Goal: Task Accomplishment & Management: Manage account settings

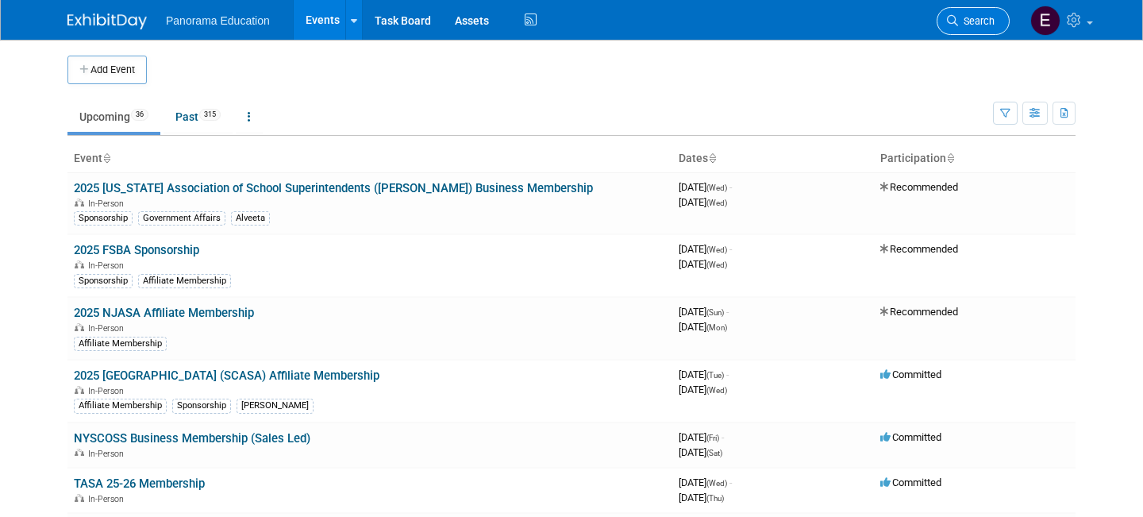
click at [975, 26] on span "Search" at bounding box center [976, 21] width 37 height 12
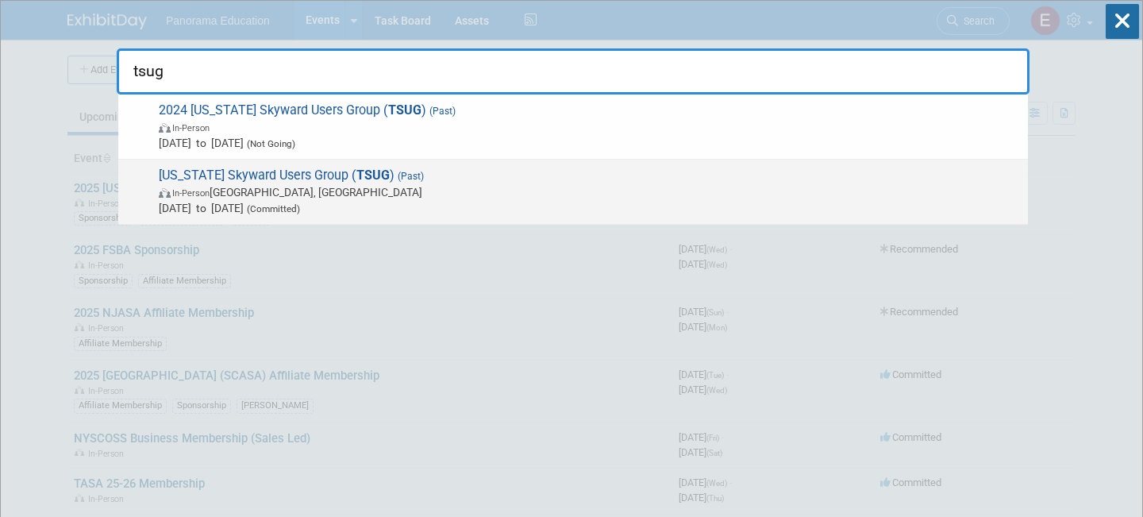
type input "tsug"
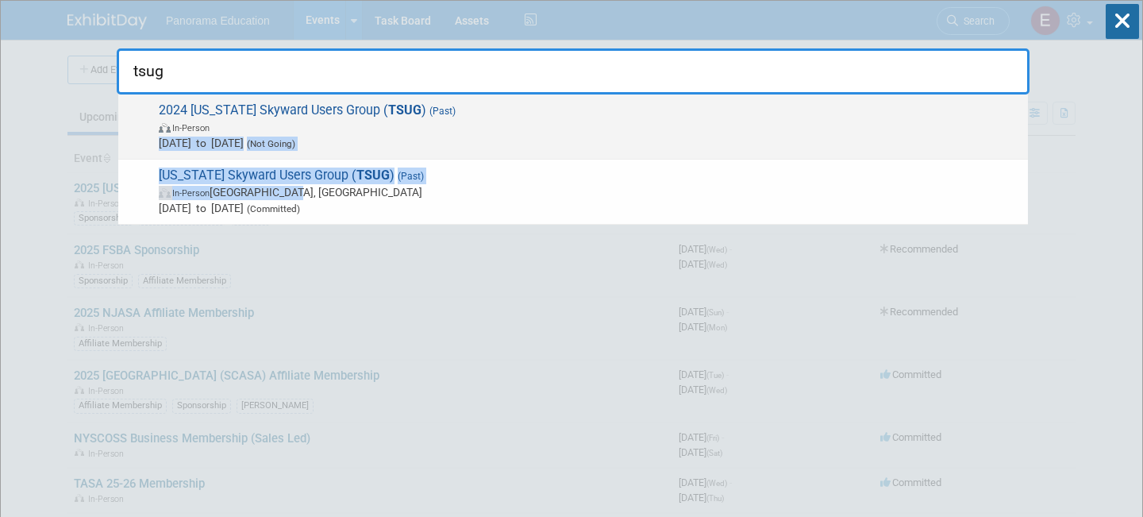
drag, startPoint x: 443, startPoint y: 187, endPoint x: 444, endPoint y: 129, distance: 57.2
click at [444, 129] on div "2024 Texas Skyward Users Group ( TSUG ) (Past) In-Person Oct 14, 2024 to Oct 16…" at bounding box center [573, 159] width 913 height 130
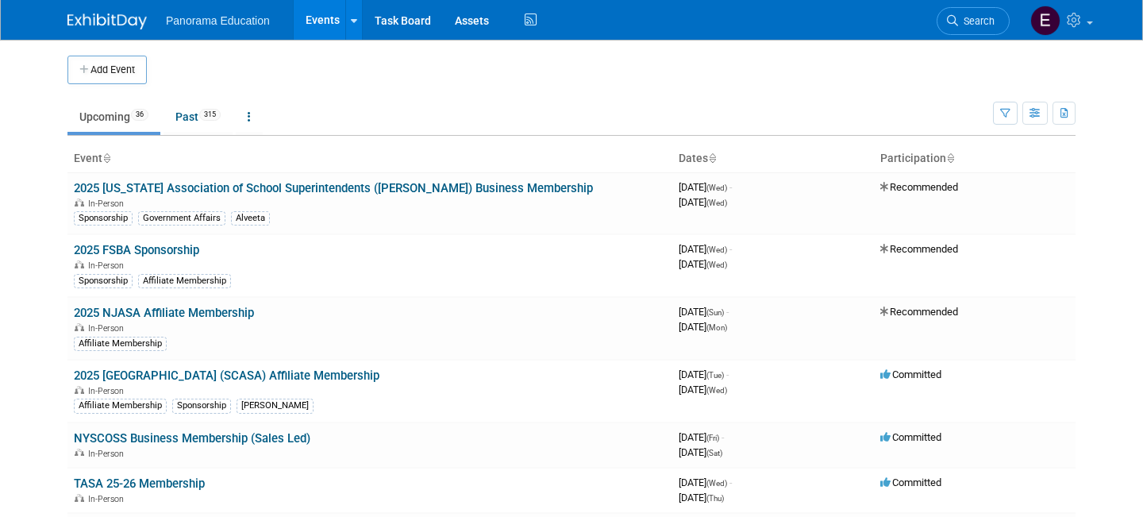
click at [113, 65] on button "Add Event" at bounding box center [106, 70] width 79 height 29
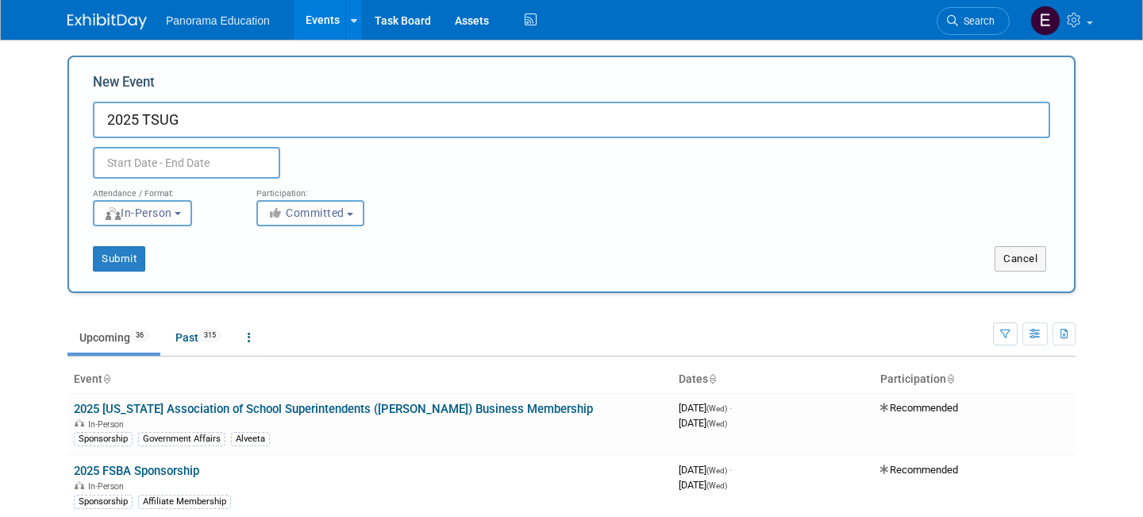
type input "2025 TSUG"
click at [146, 164] on input "text" at bounding box center [186, 163] width 187 height 32
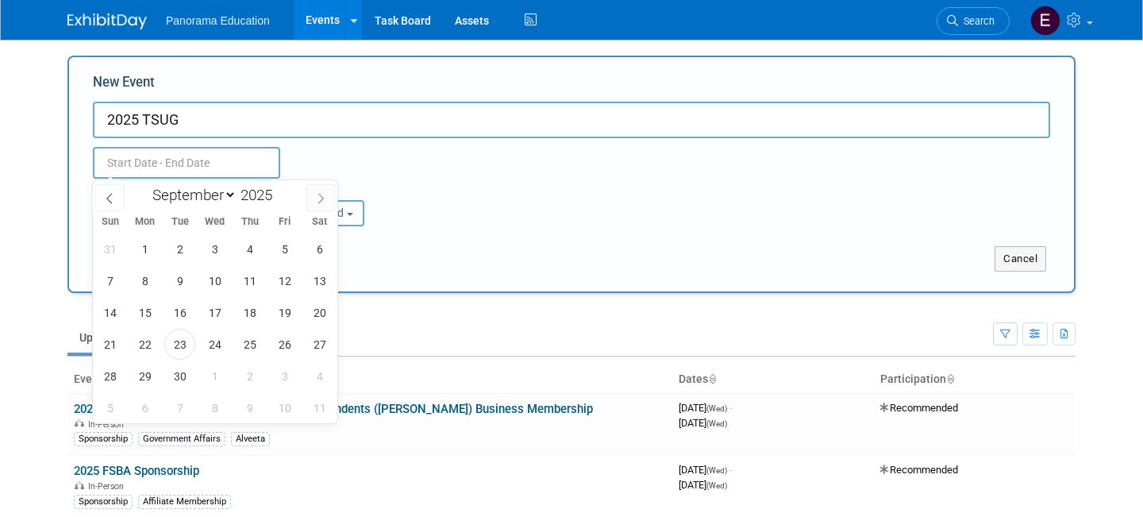
click at [317, 196] on icon at bounding box center [320, 198] width 11 height 11
select select "9"
click at [158, 314] on span "13" at bounding box center [144, 312] width 31 height 31
click at [258, 316] on span "16" at bounding box center [249, 312] width 31 height 31
type input "Oct 13, 2025 to Oct 16, 2025"
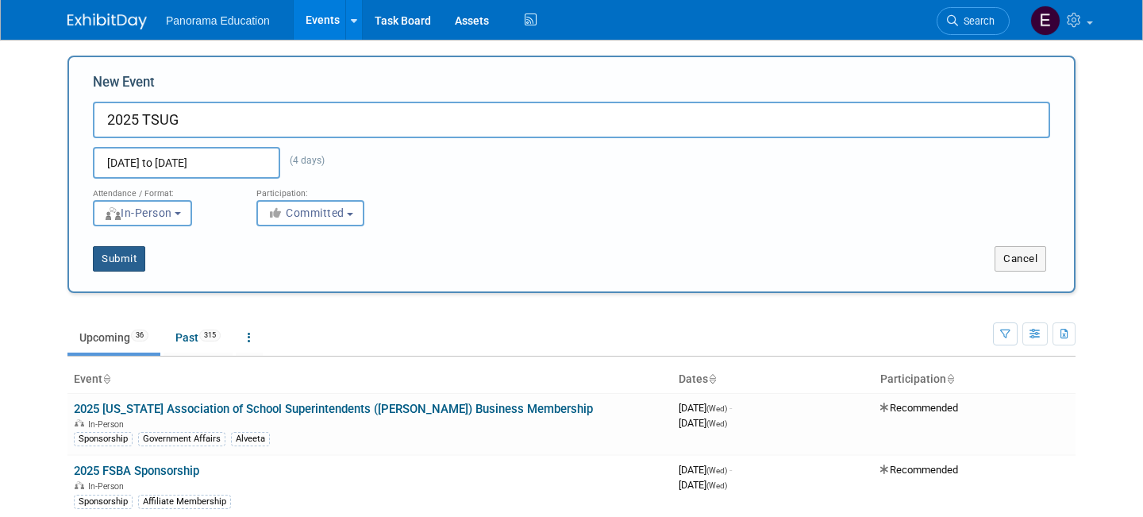
click at [122, 262] on button "Submit" at bounding box center [119, 258] width 52 height 25
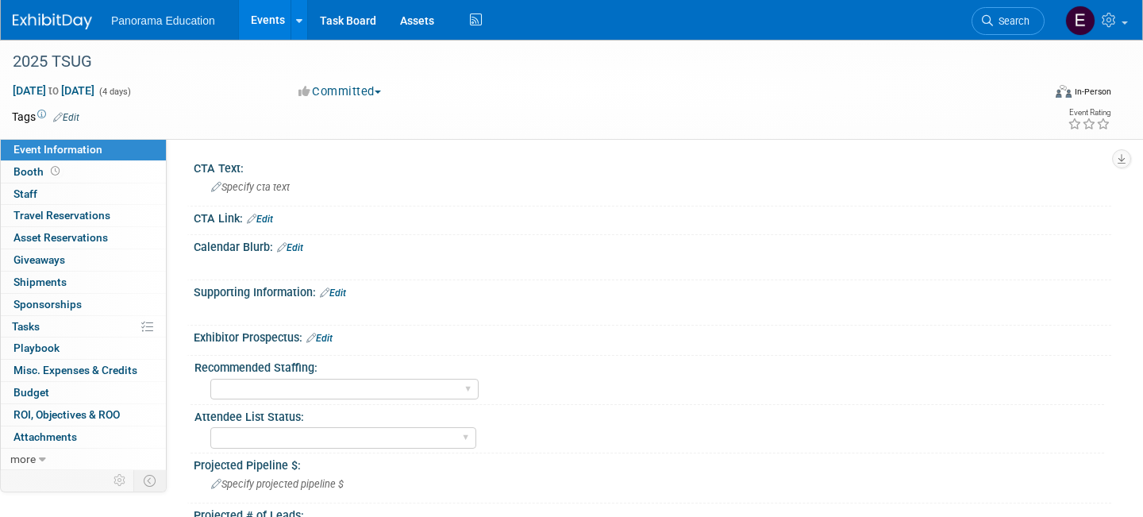
click at [47, 25] on img at bounding box center [52, 21] width 79 height 16
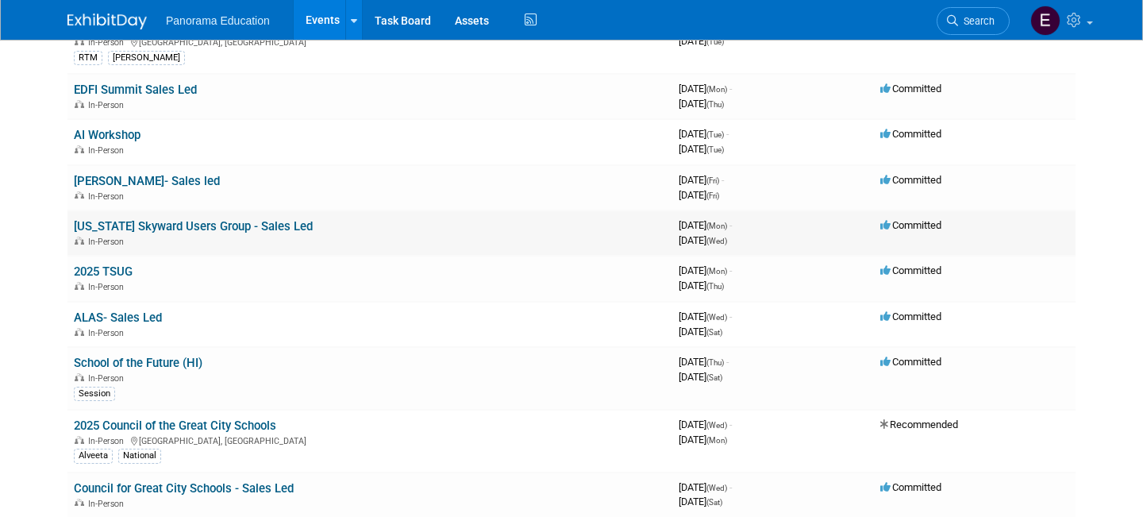
scroll to position [871, 0]
click at [113, 268] on link "2025 TSUG" at bounding box center [103, 272] width 59 height 14
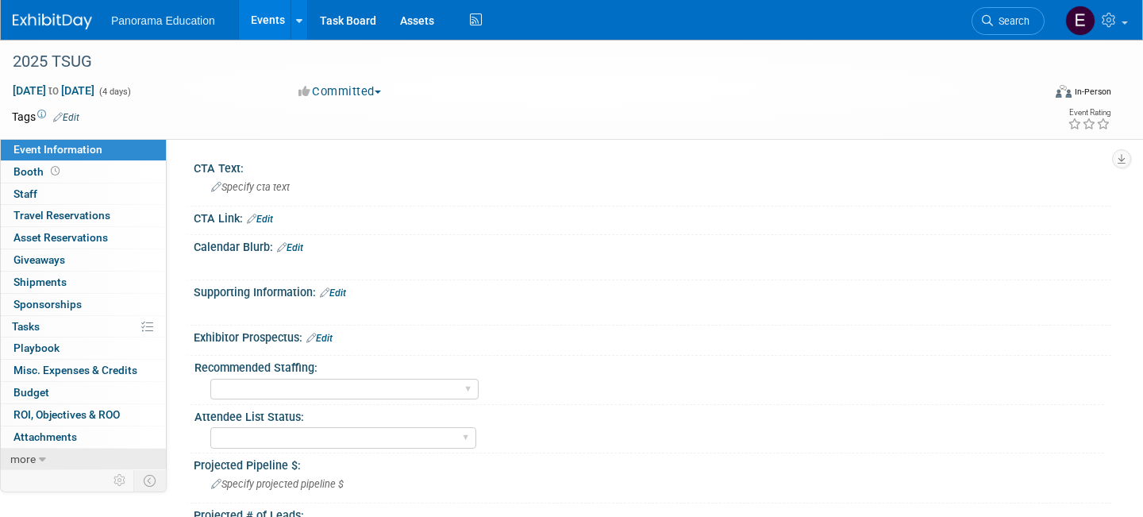
click at [33, 463] on span "more" at bounding box center [22, 458] width 25 height 13
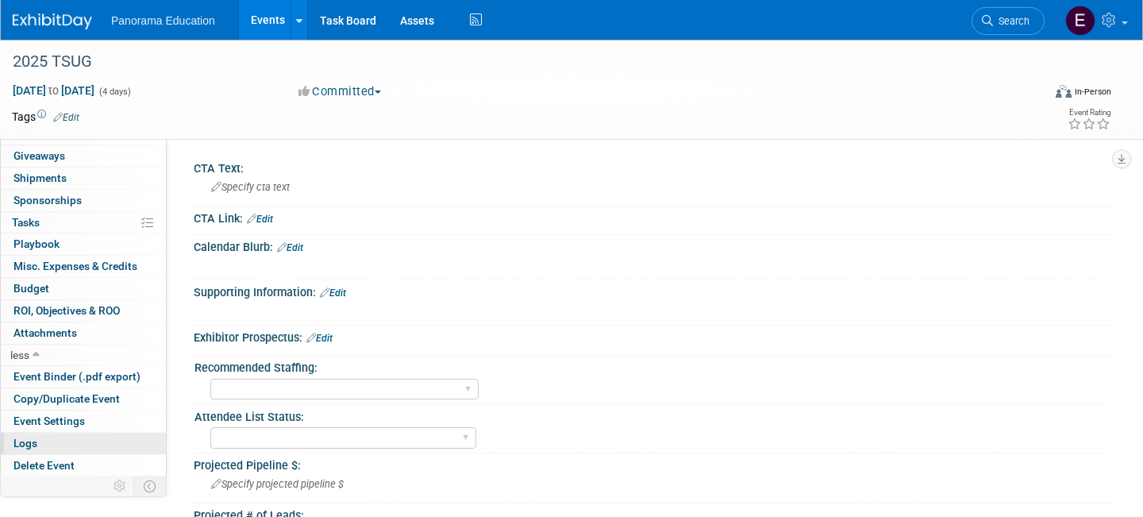
scroll to position [105, 0]
drag, startPoint x: 14, startPoint y: 464, endPoint x: 91, endPoint y: 449, distance: 78.5
click at [14, 464] on span "Delete Event" at bounding box center [43, 464] width 61 height 13
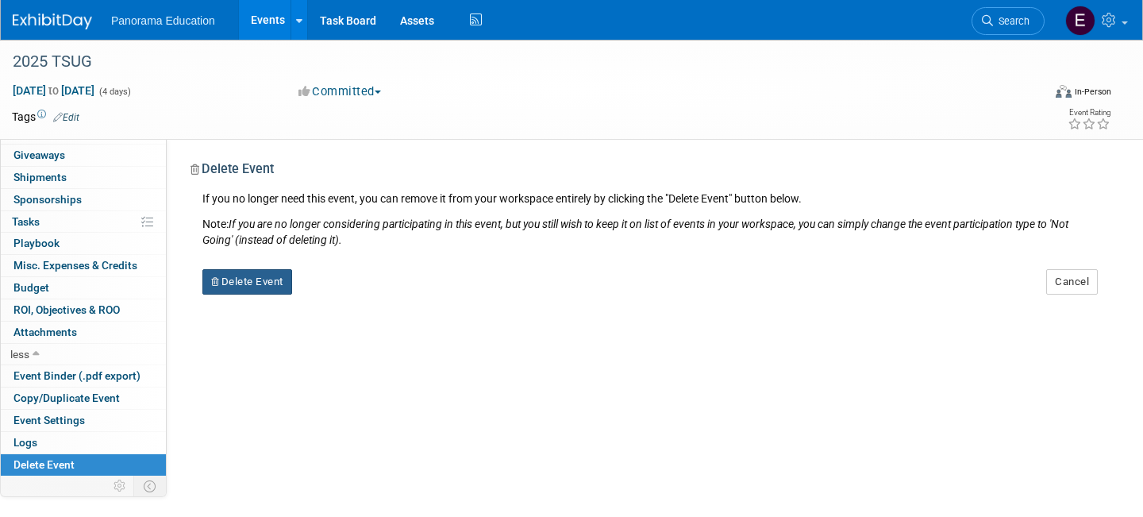
click at [247, 285] on button "Delete Event" at bounding box center [247, 281] width 90 height 25
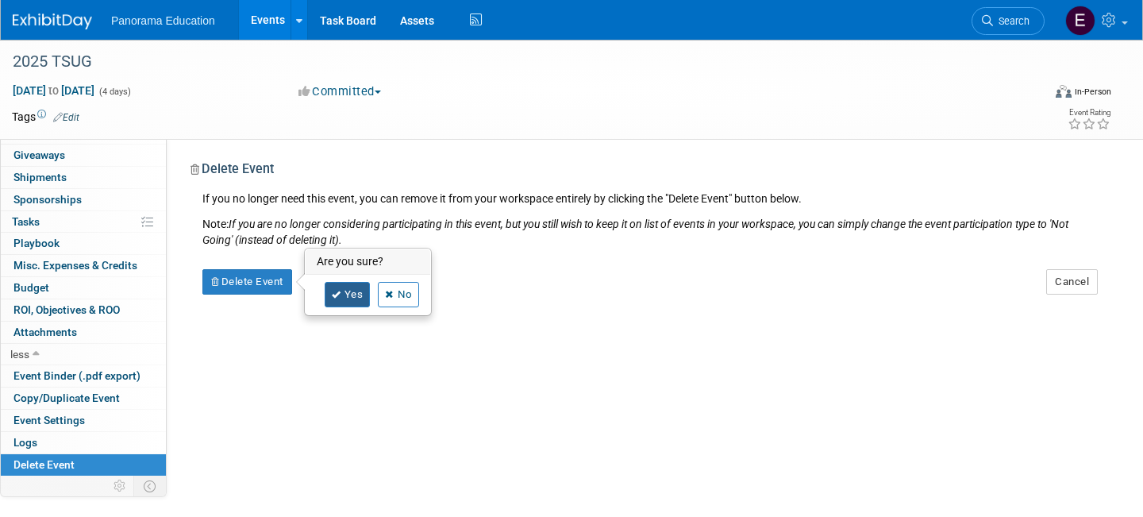
click at [329, 300] on link "Yes" at bounding box center [348, 294] width 46 height 25
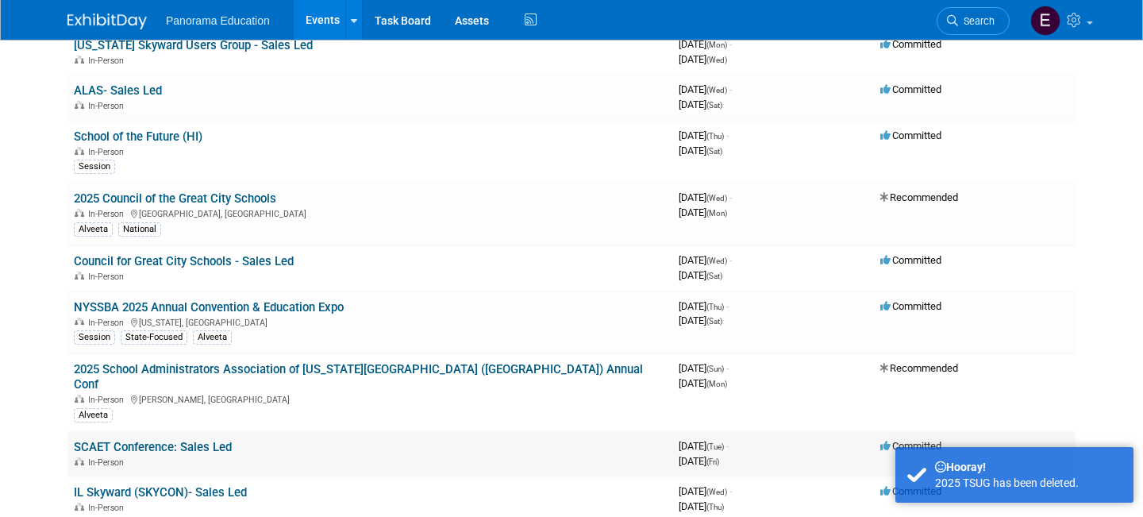
scroll to position [968, 0]
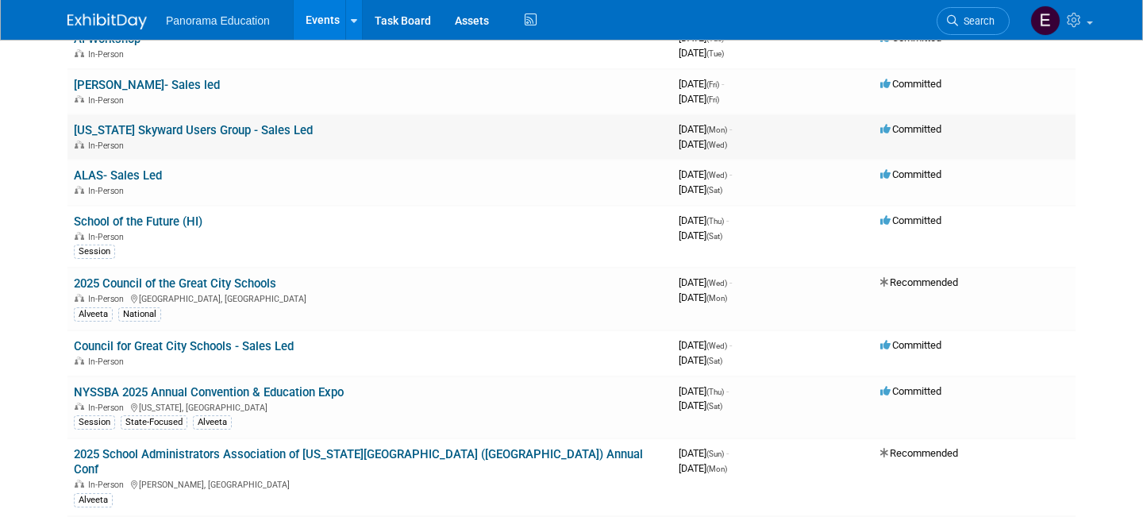
click at [208, 128] on link "[US_STATE] Skyward Users Group - Sales Led" at bounding box center [193, 130] width 239 height 14
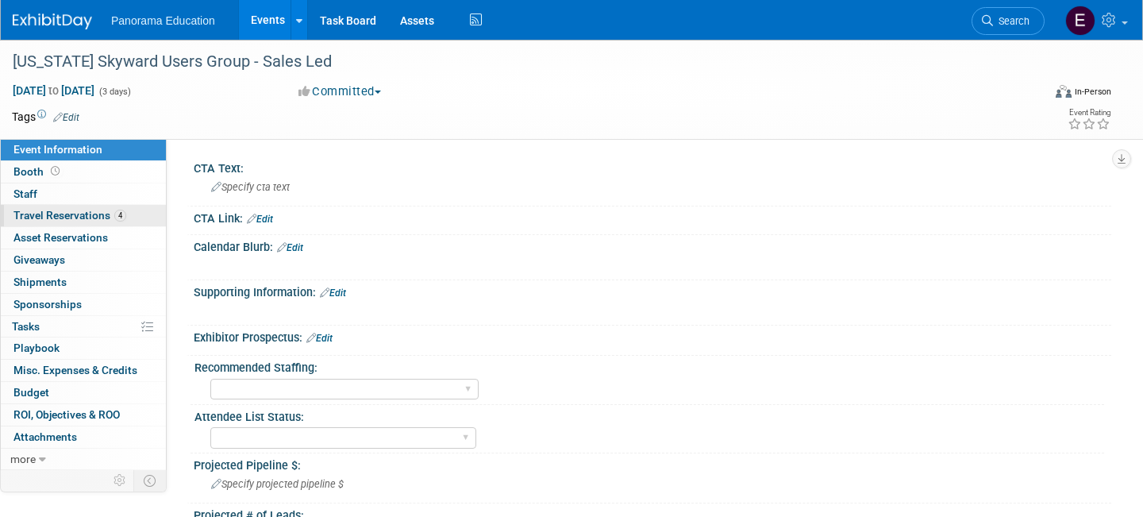
click at [89, 215] on span "Travel Reservations 4" at bounding box center [69, 215] width 113 height 13
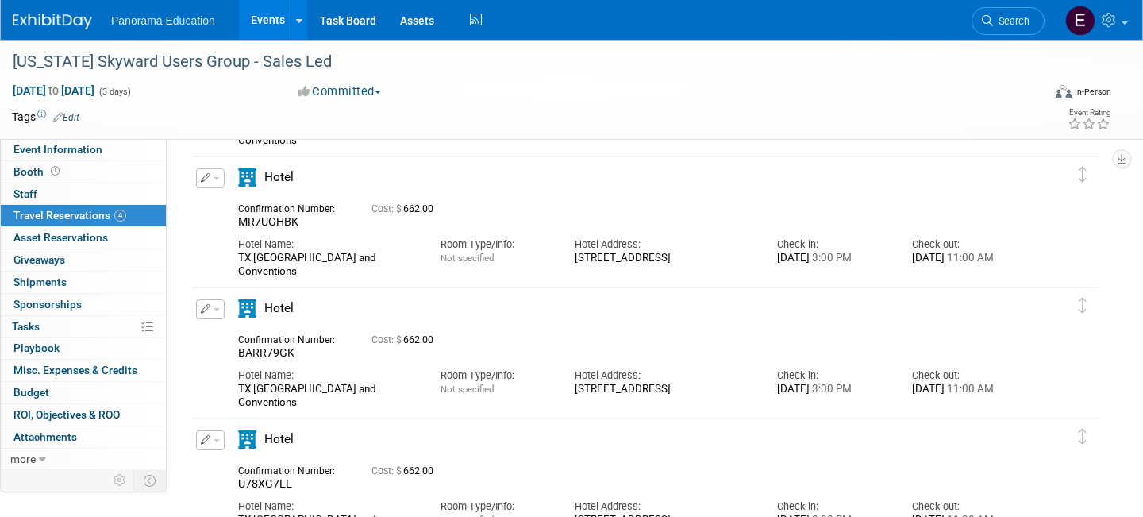
scroll to position [29, 0]
